Goal: Navigation & Orientation: Find specific page/section

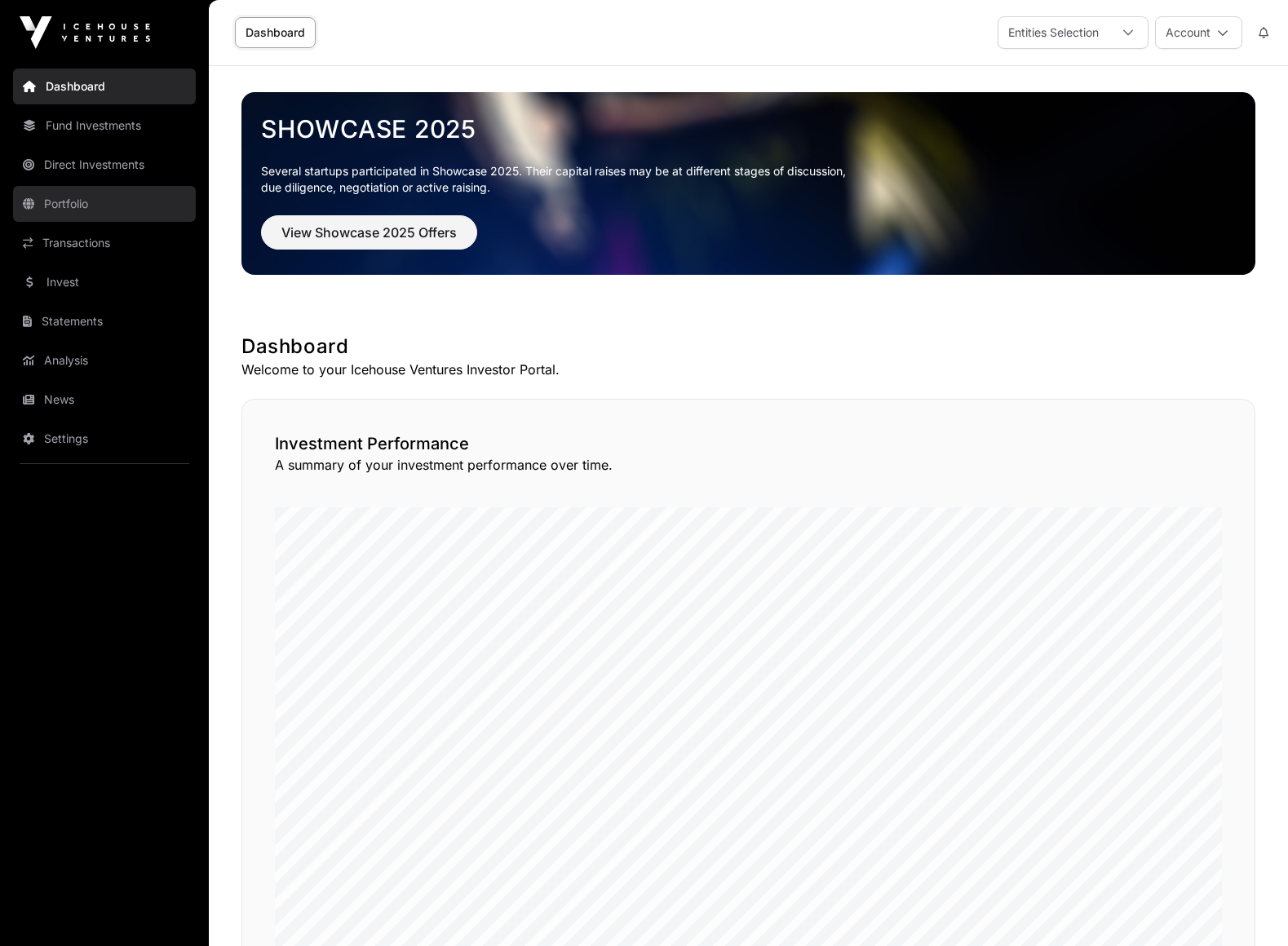
click at [81, 207] on link "Portfolio" at bounding box center [104, 203] width 183 height 36
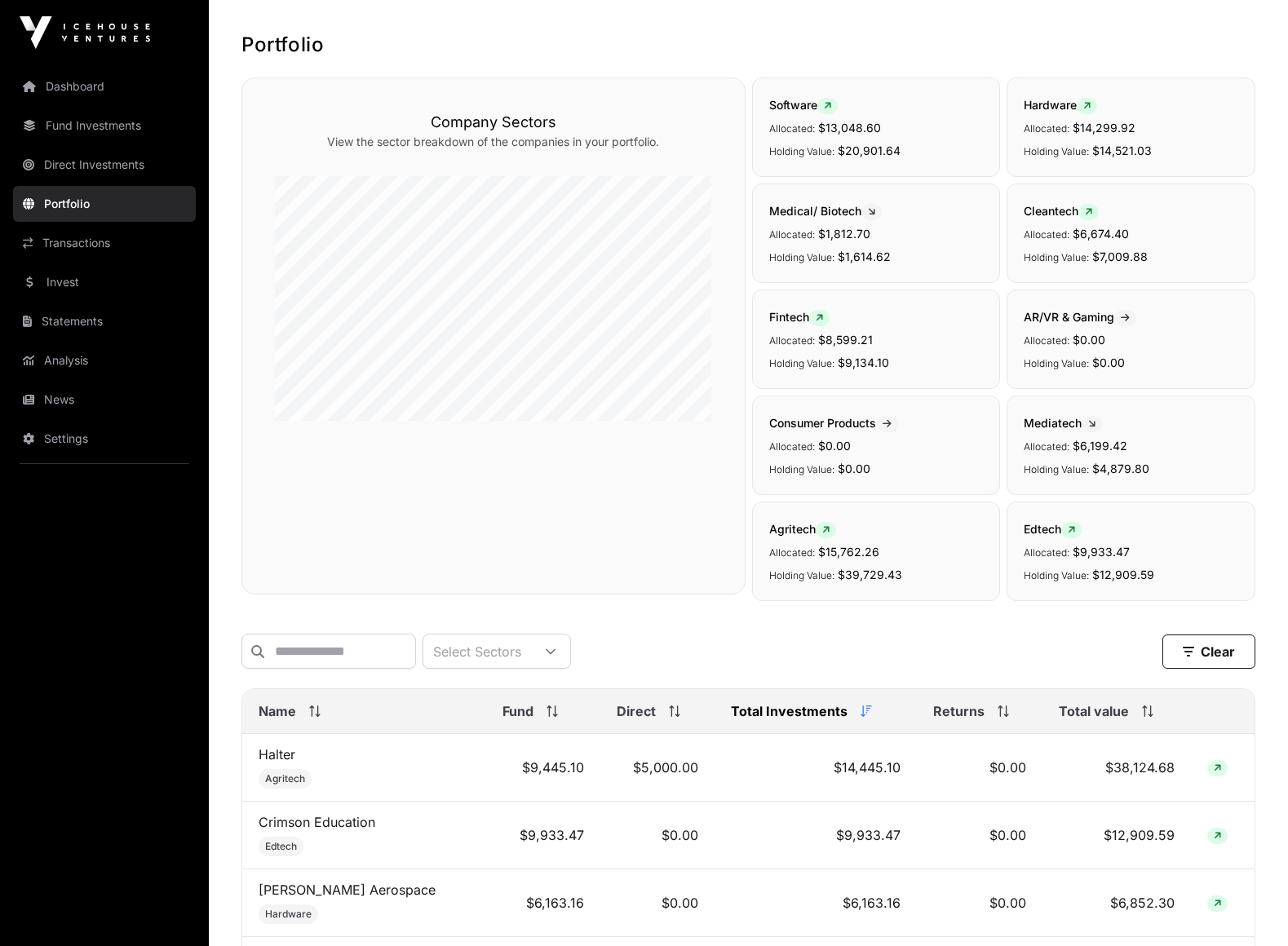
scroll to position [59, 0]
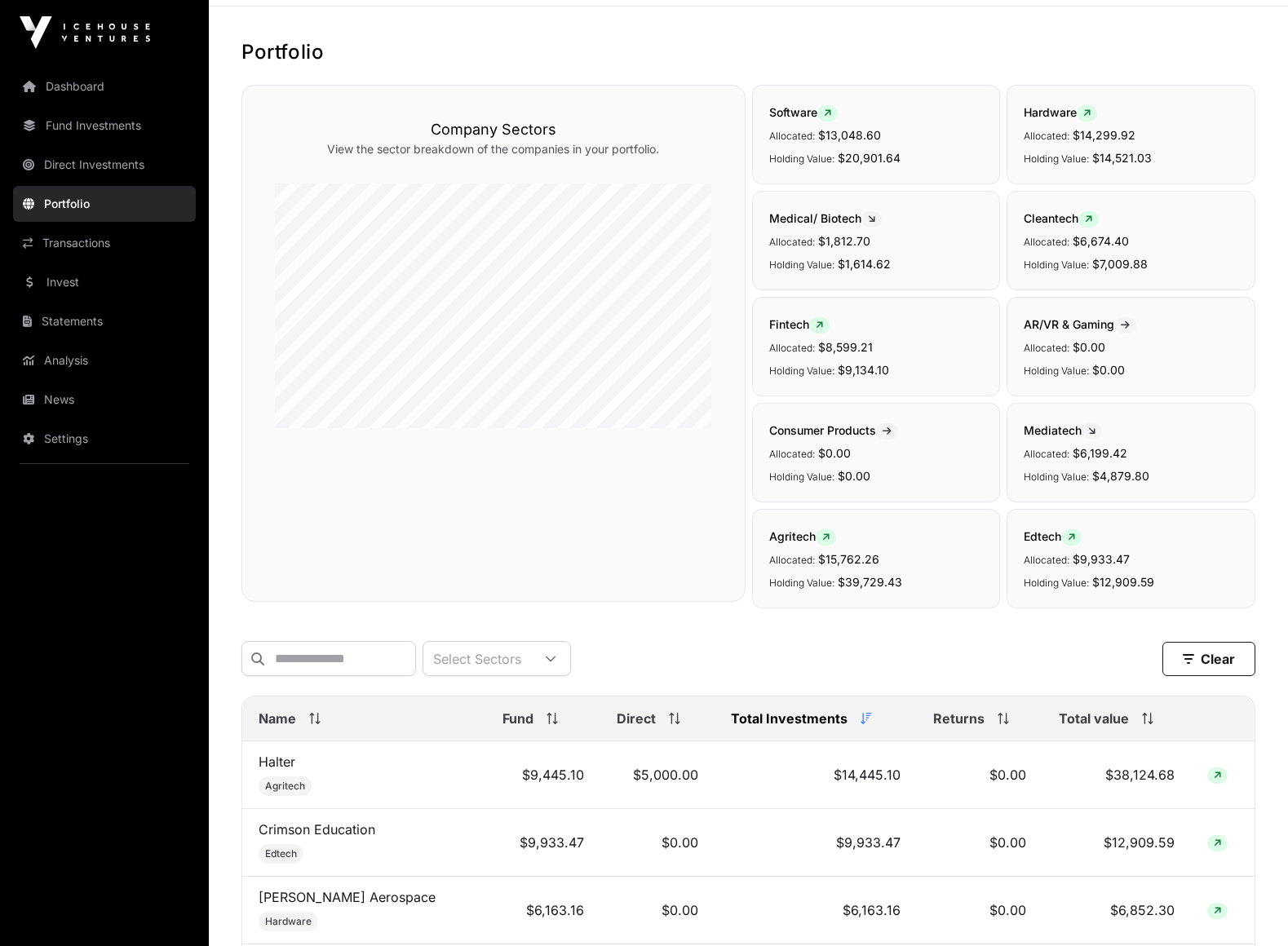
click at [1096, 717] on span "Total value" at bounding box center [1094, 718] width 70 height 19
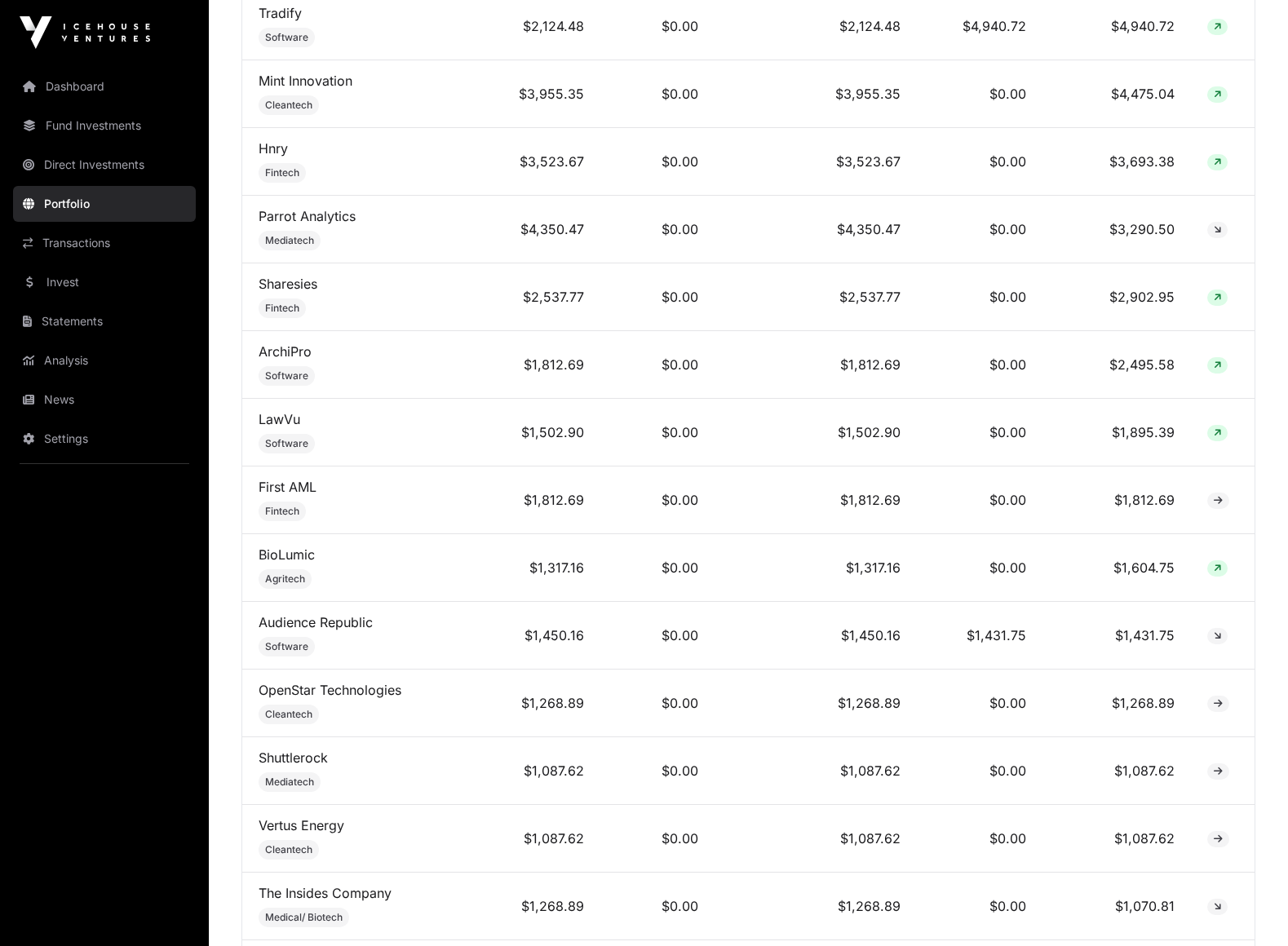
scroll to position [1147, 0]
click at [76, 389] on link "News" at bounding box center [104, 399] width 183 height 36
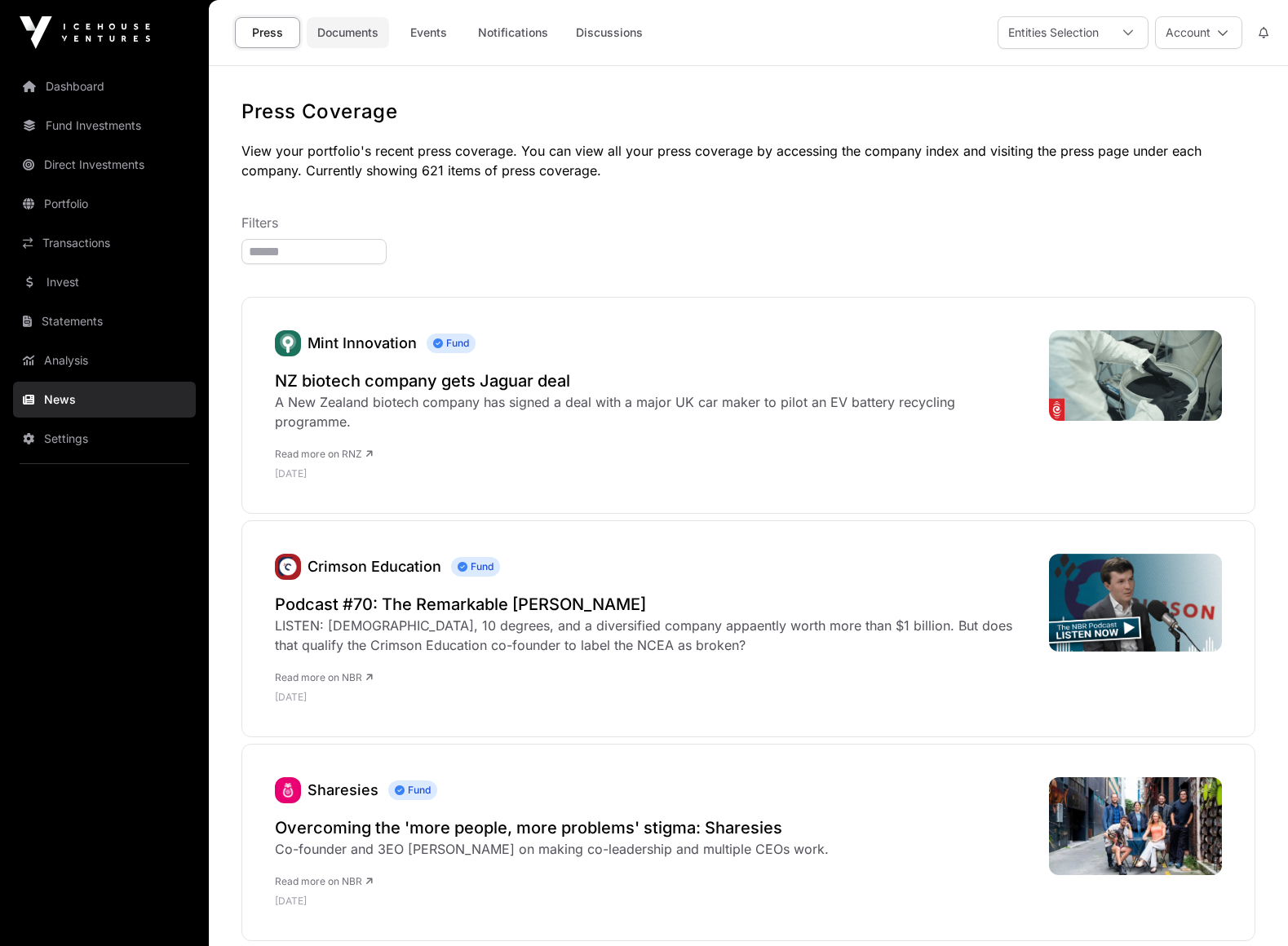
click at [362, 31] on link "Documents" at bounding box center [347, 33] width 82 height 31
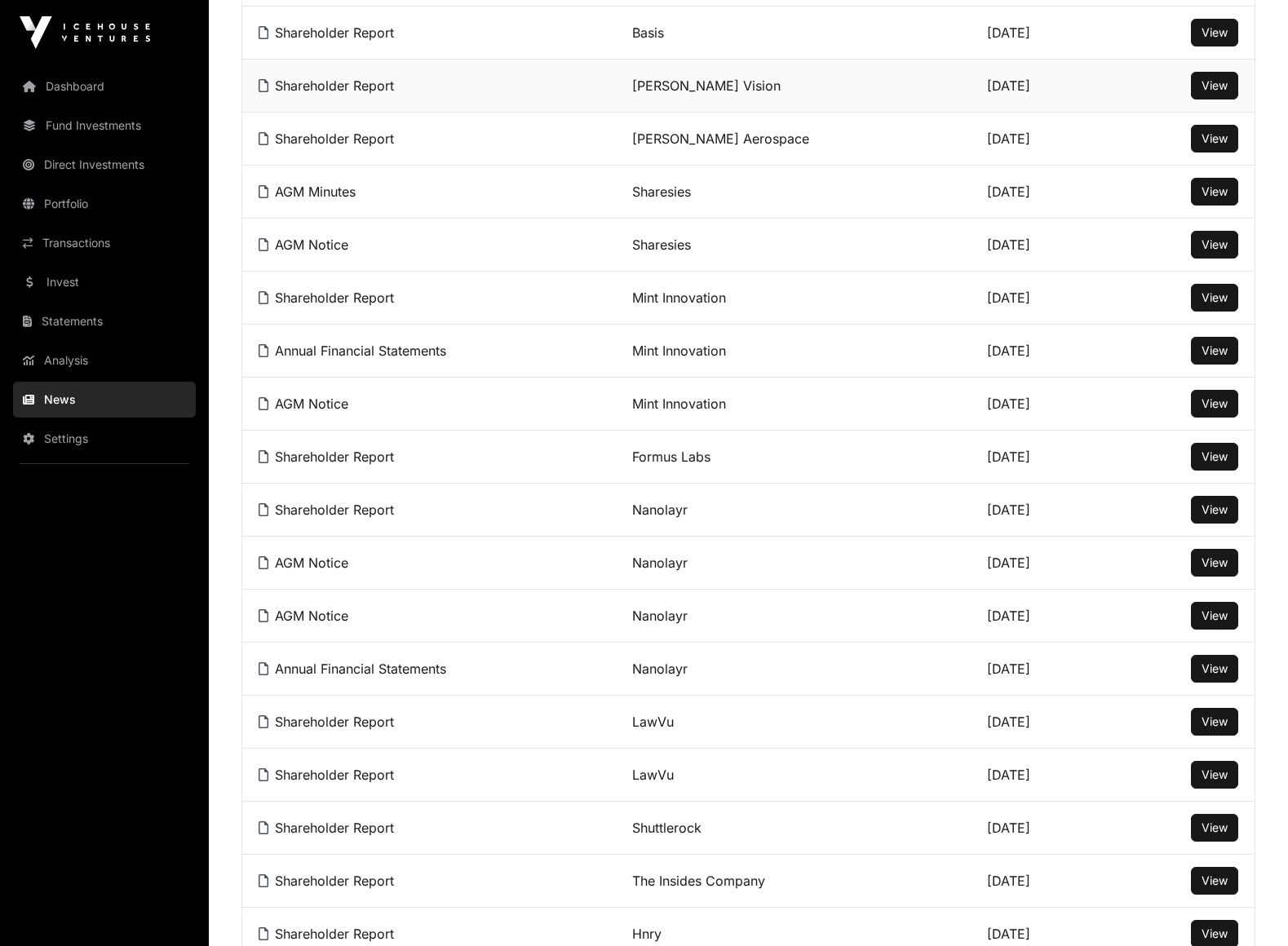
scroll to position [494, 0]
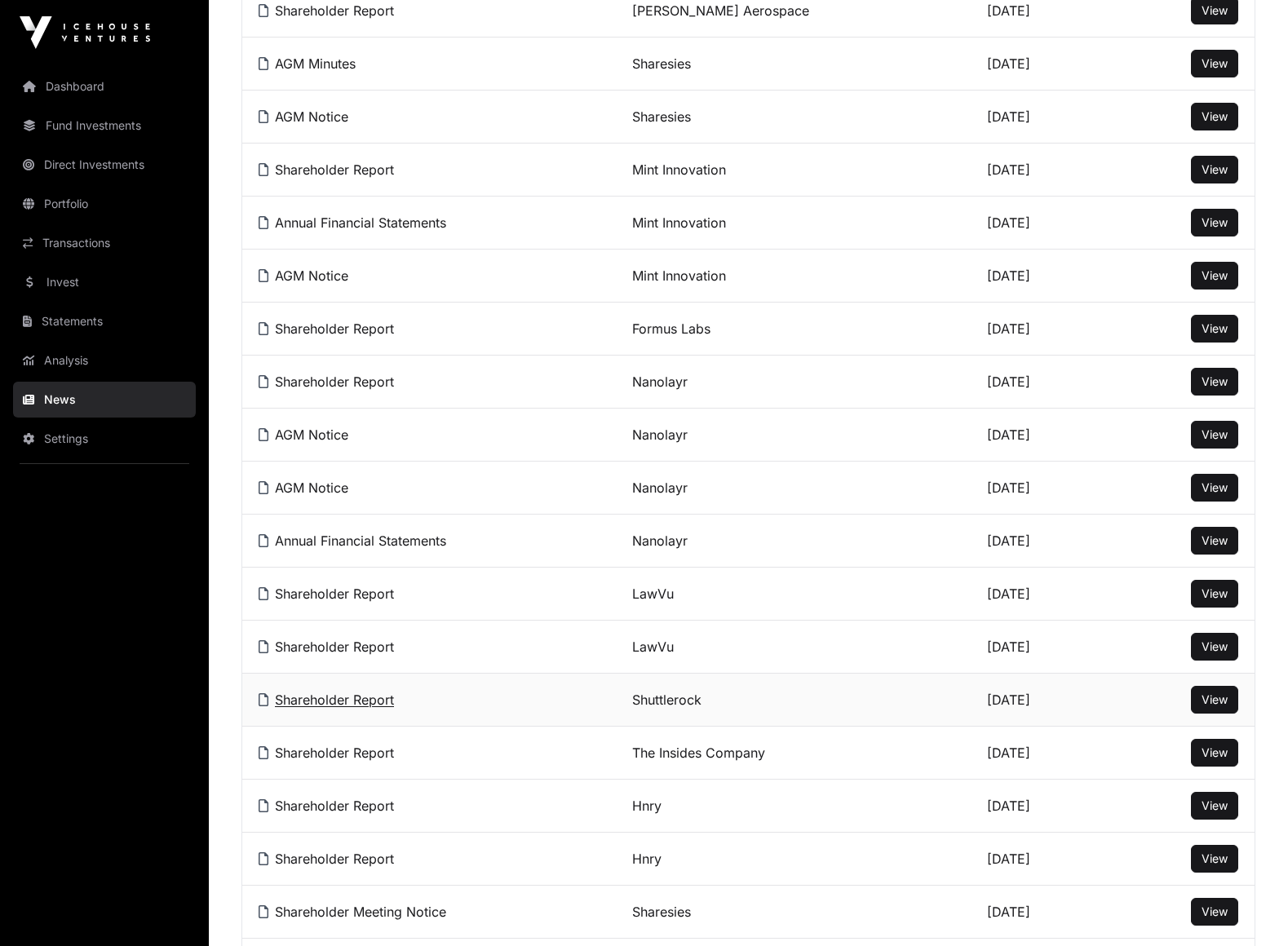
click at [350, 707] on link "Shareholder Report" at bounding box center [326, 700] width 136 height 17
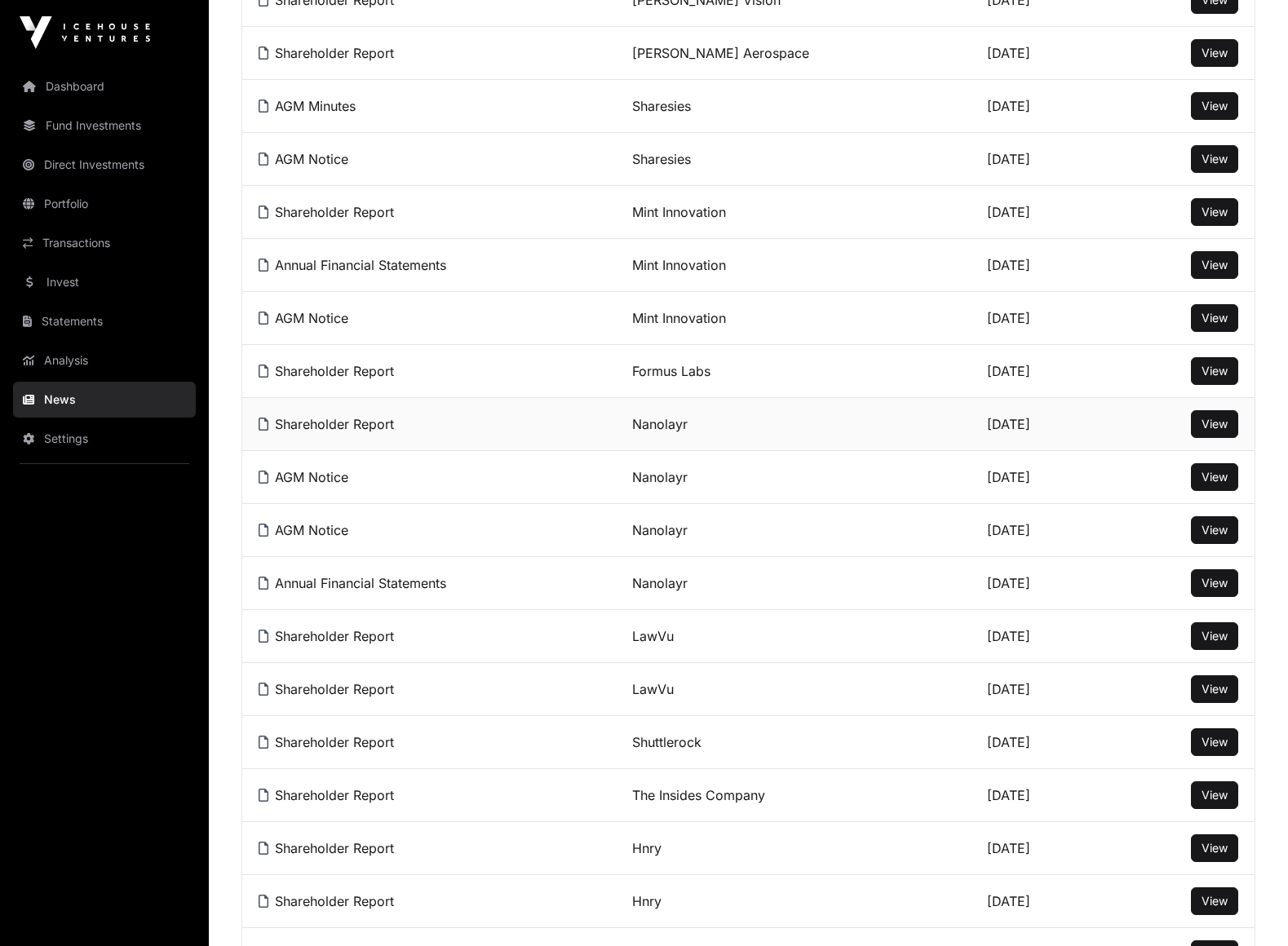
scroll to position [451, 0]
click at [371, 796] on link "Shareholder Report" at bounding box center [326, 796] width 136 height 17
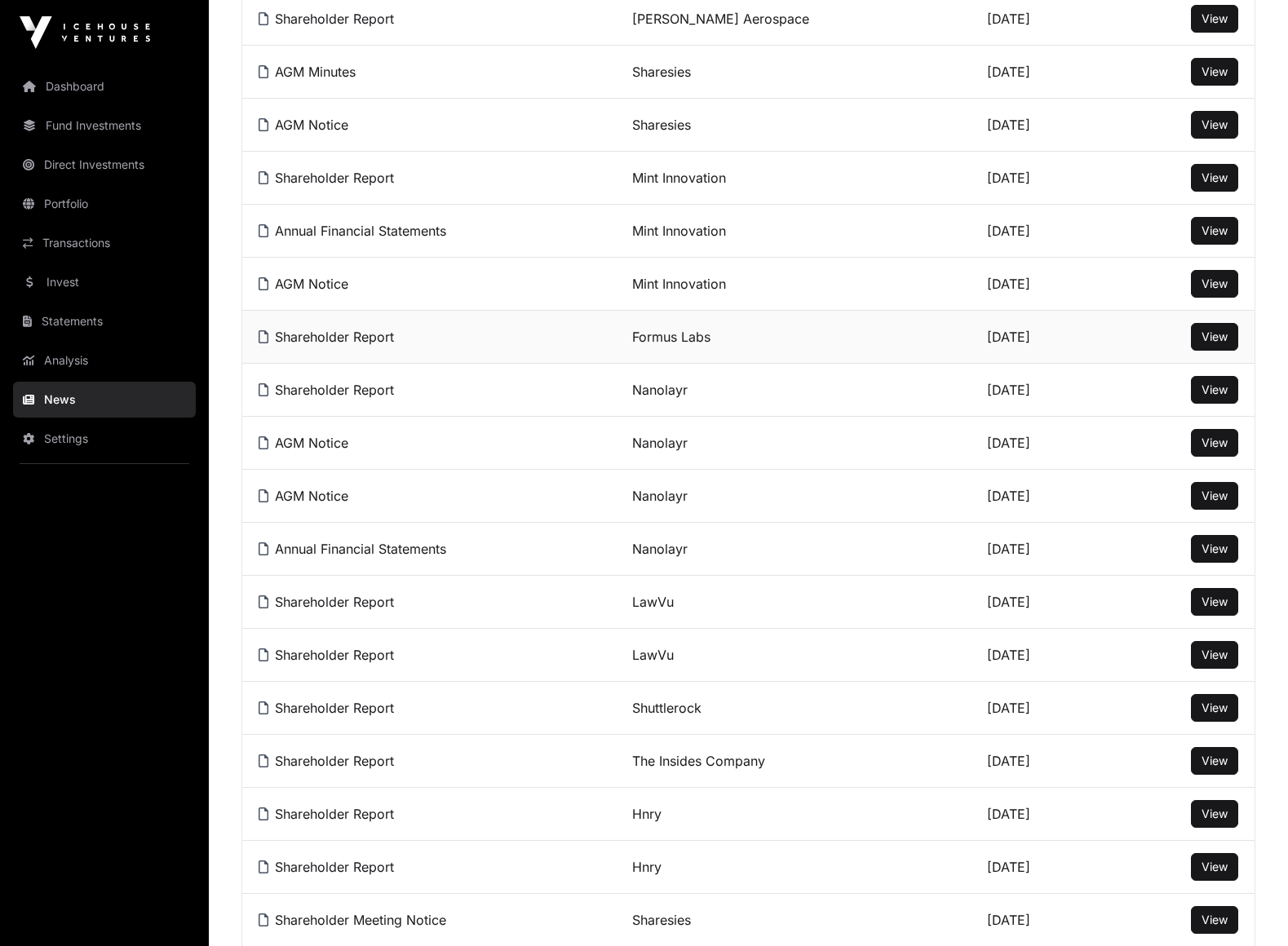
scroll to position [581, 0]
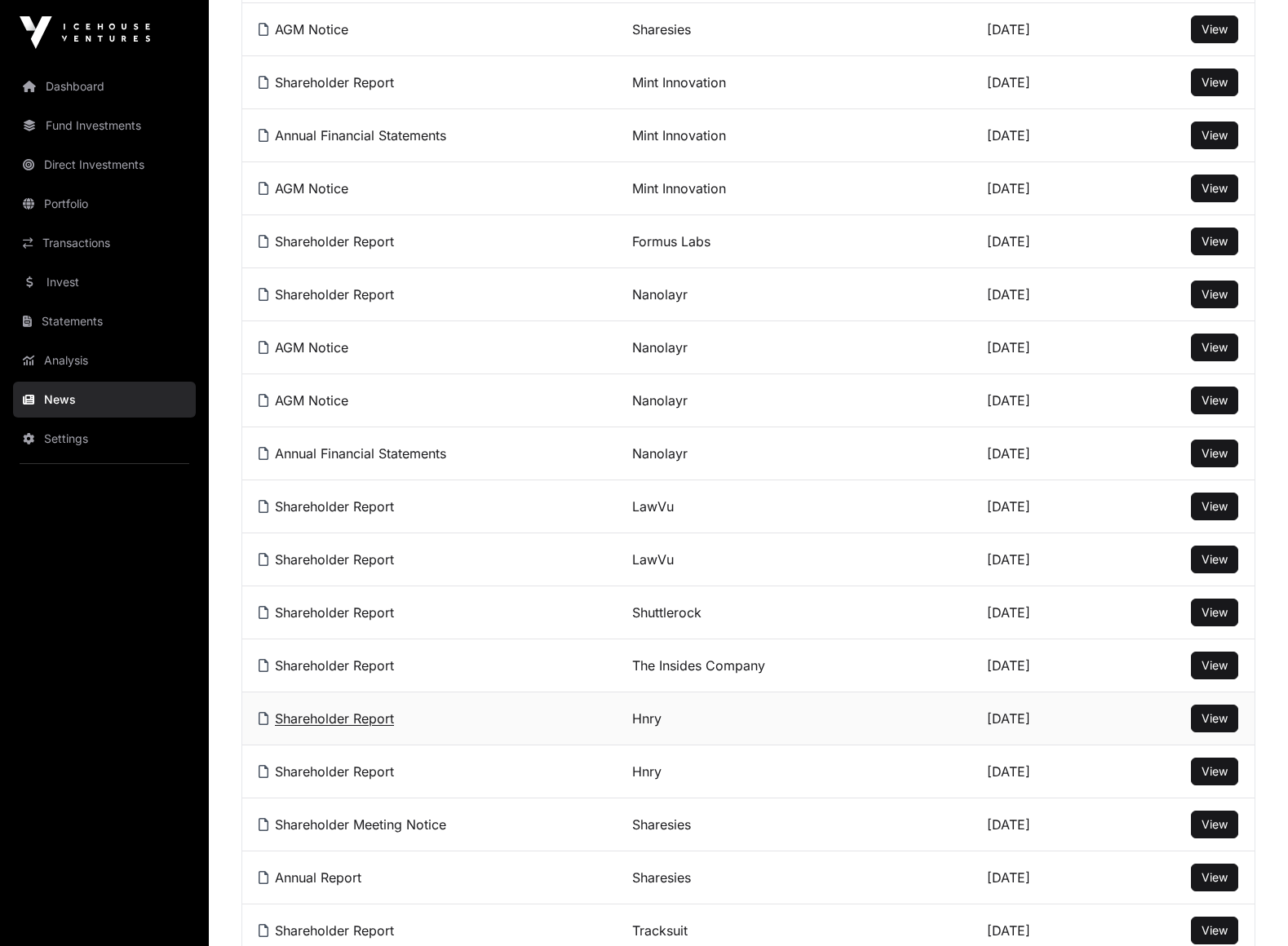
click at [368, 723] on link "Shareholder Report" at bounding box center [326, 719] width 136 height 17
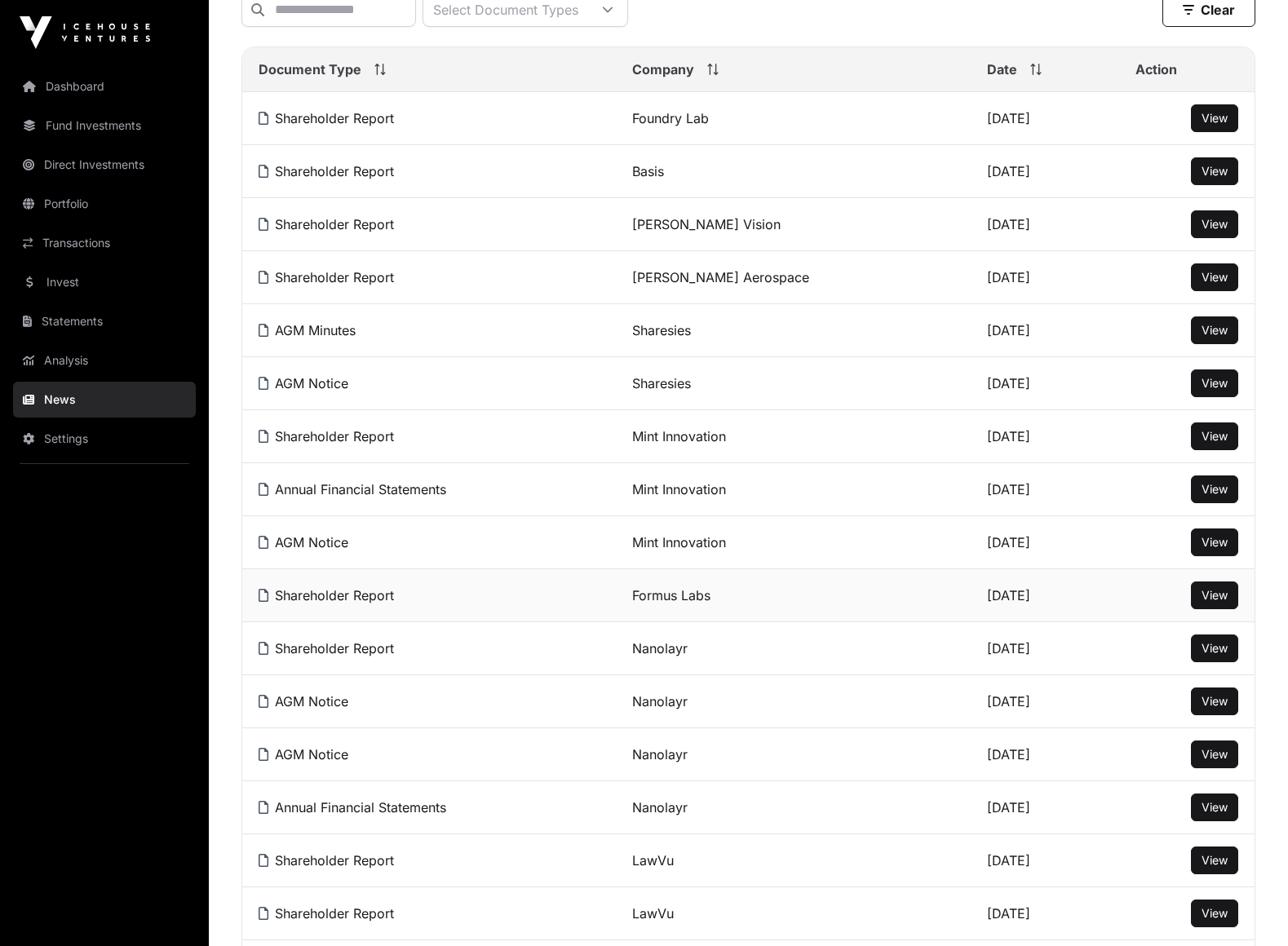
scroll to position [0, 0]
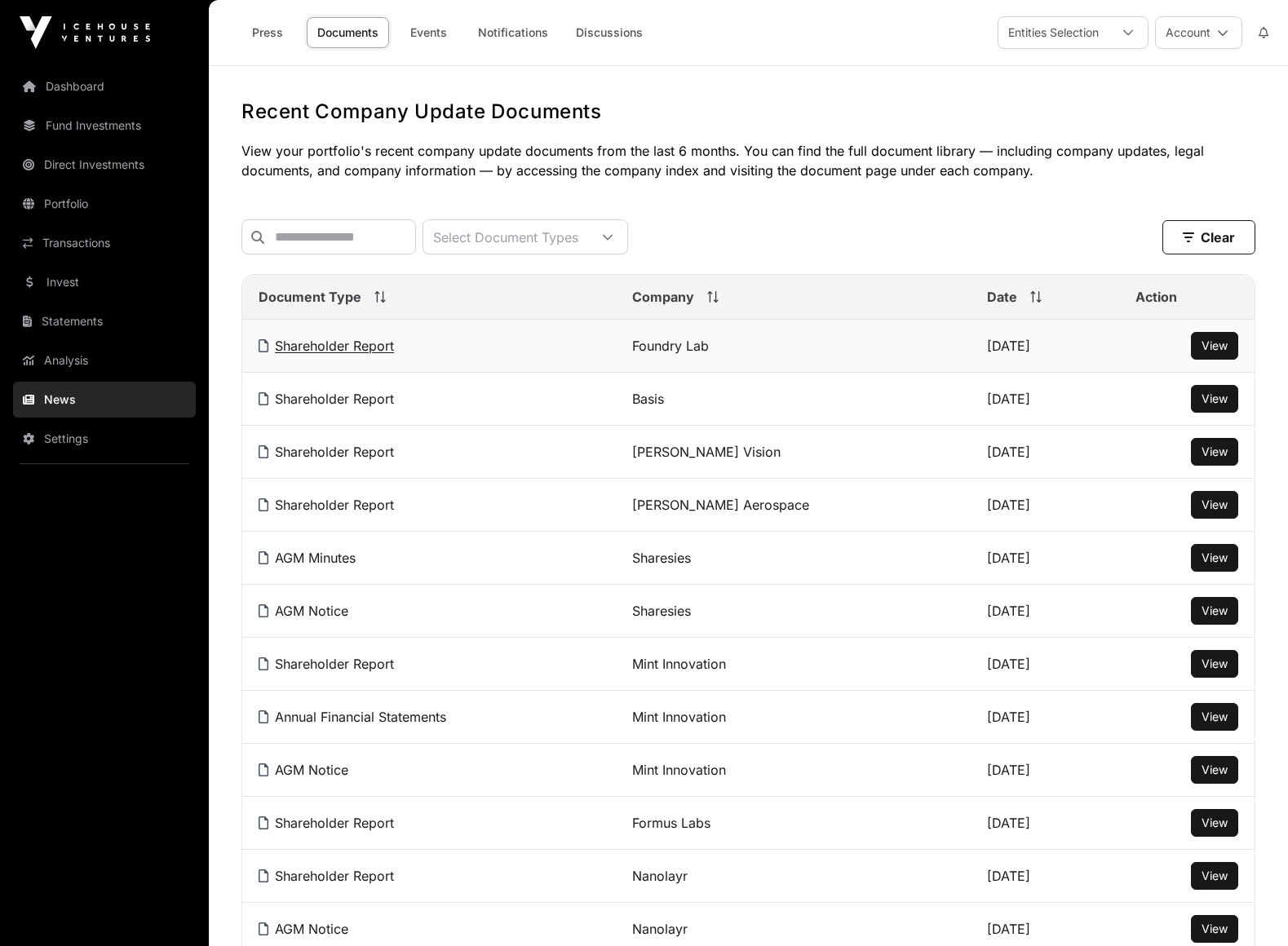
click at [376, 345] on link "Shareholder Report" at bounding box center [326, 346] width 136 height 17
click at [87, 86] on link "Dashboard" at bounding box center [104, 86] width 183 height 36
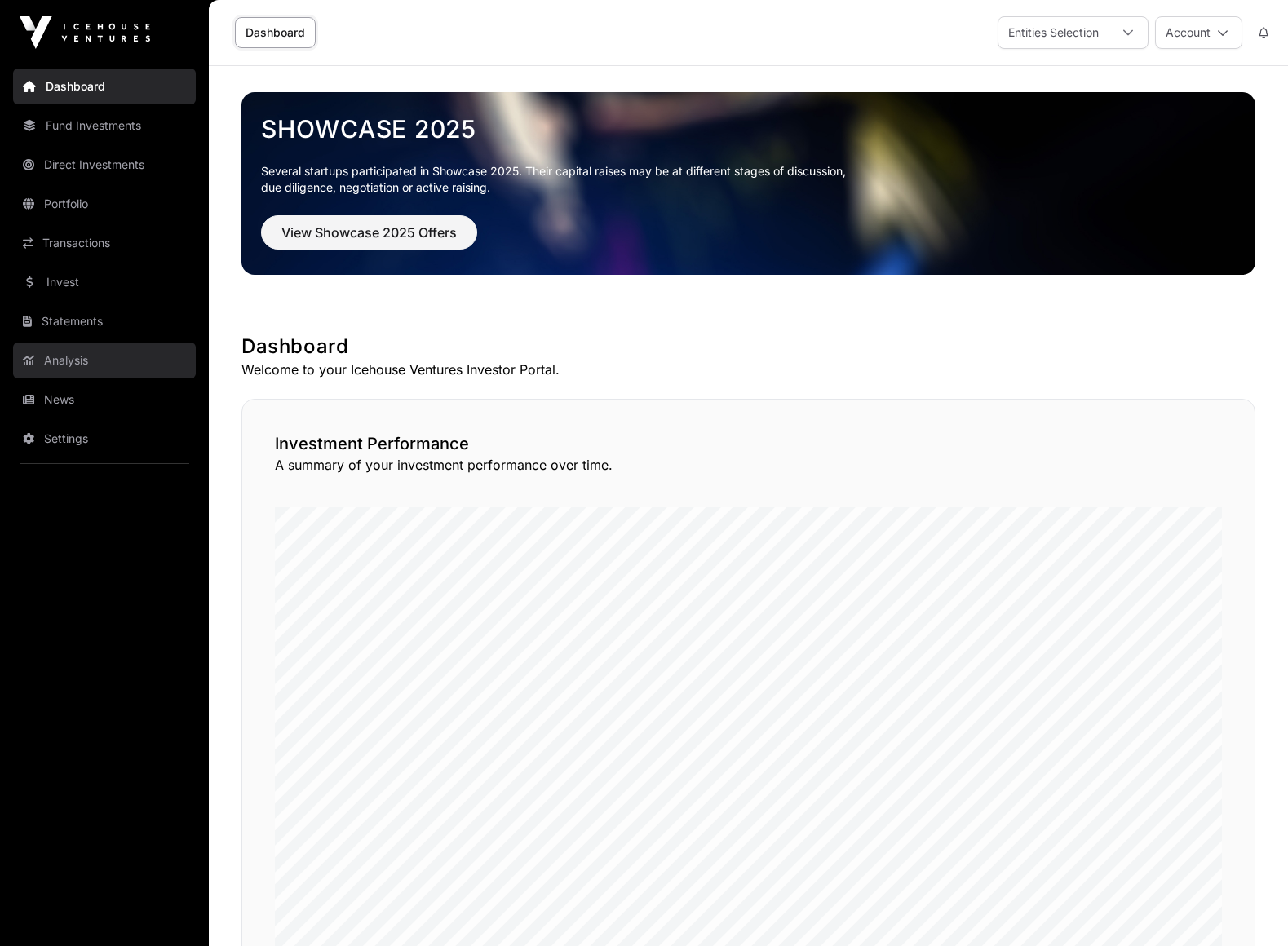
click at [94, 358] on link "Analysis" at bounding box center [104, 360] width 183 height 36
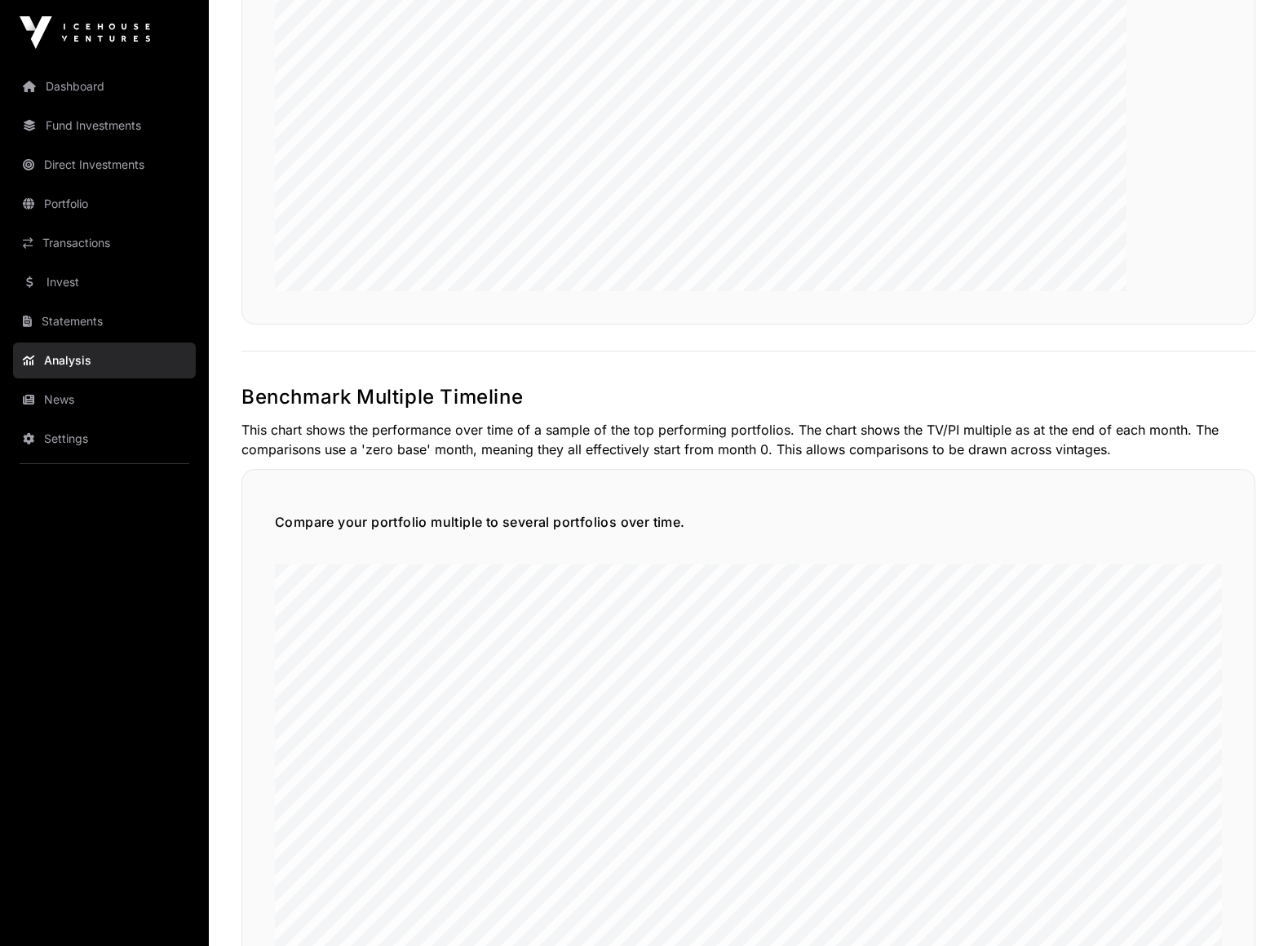
scroll to position [2865, 0]
